Goal: Information Seeking & Learning: Learn about a topic

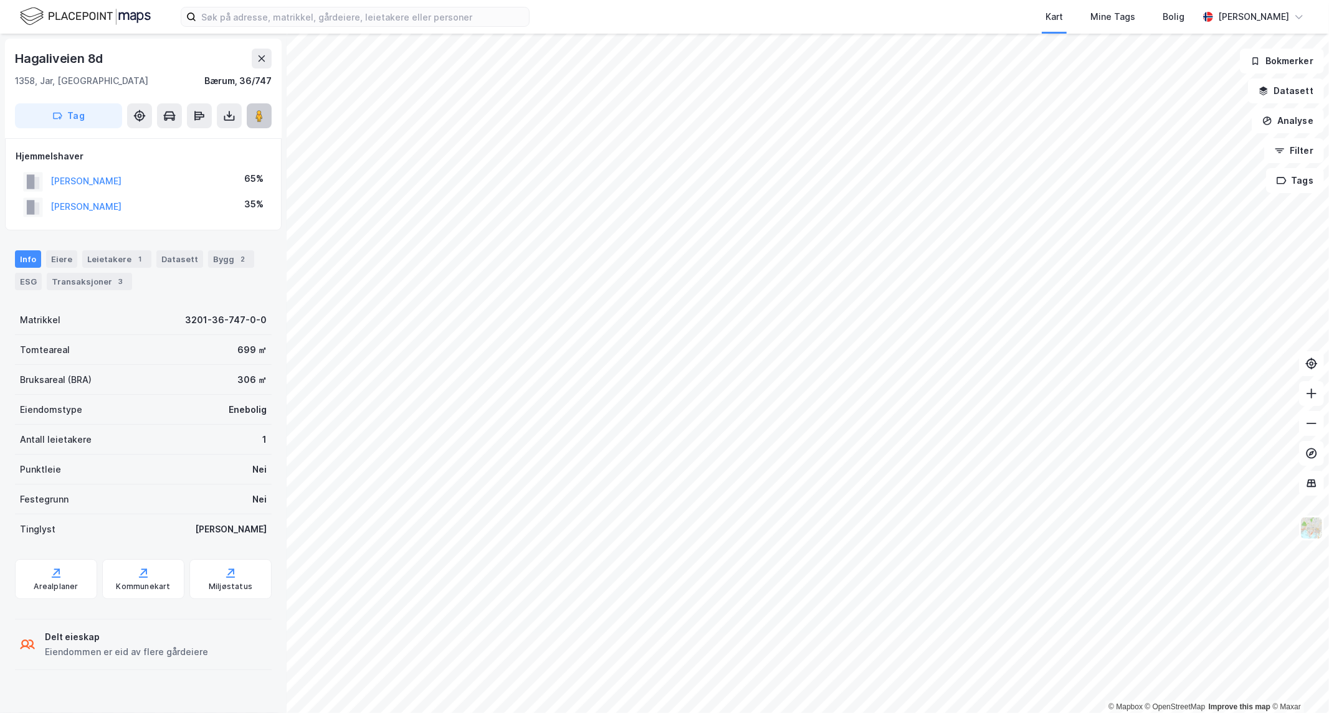
click at [257, 110] on image at bounding box center [258, 116] width 7 height 12
